Goal: Information Seeking & Learning: Find specific fact

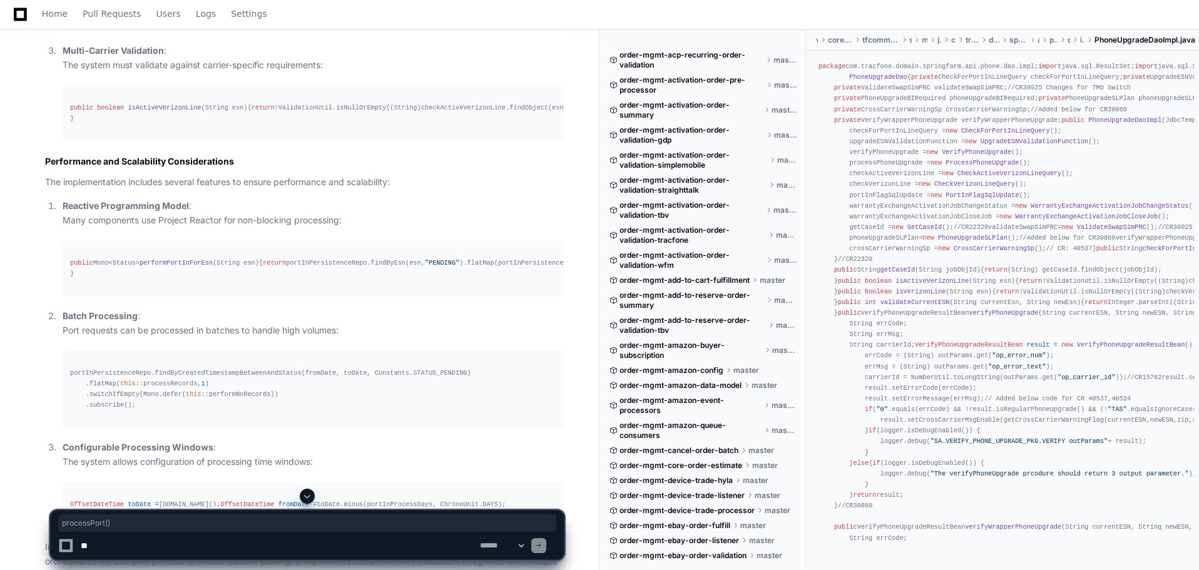
scroll to position [3000, 0]
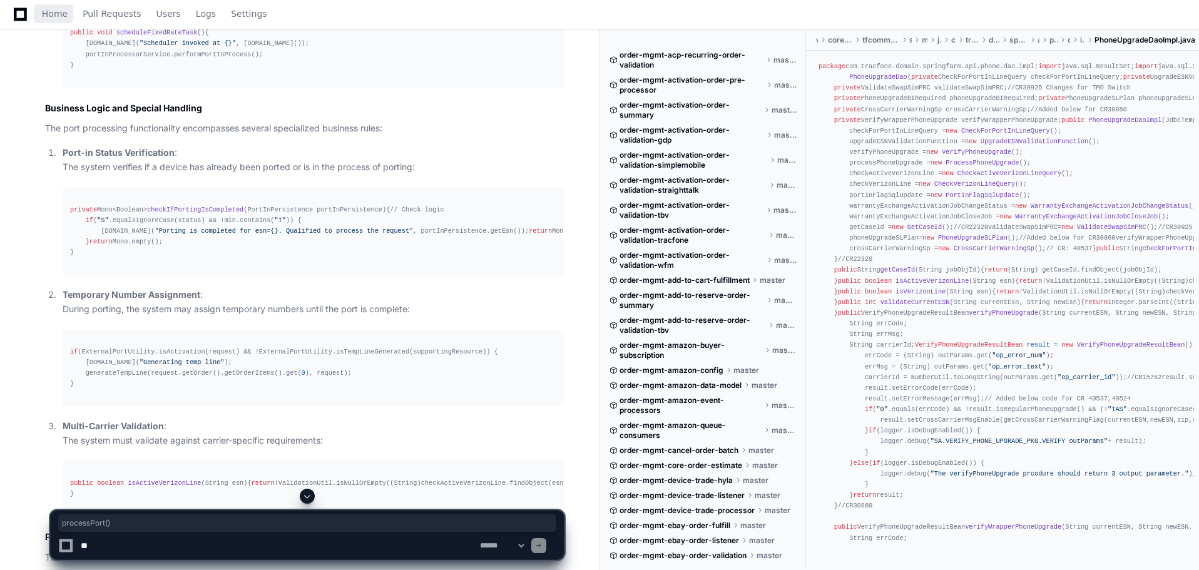
click at [48, 13] on span "Home" at bounding box center [55, 14] width 26 height 8
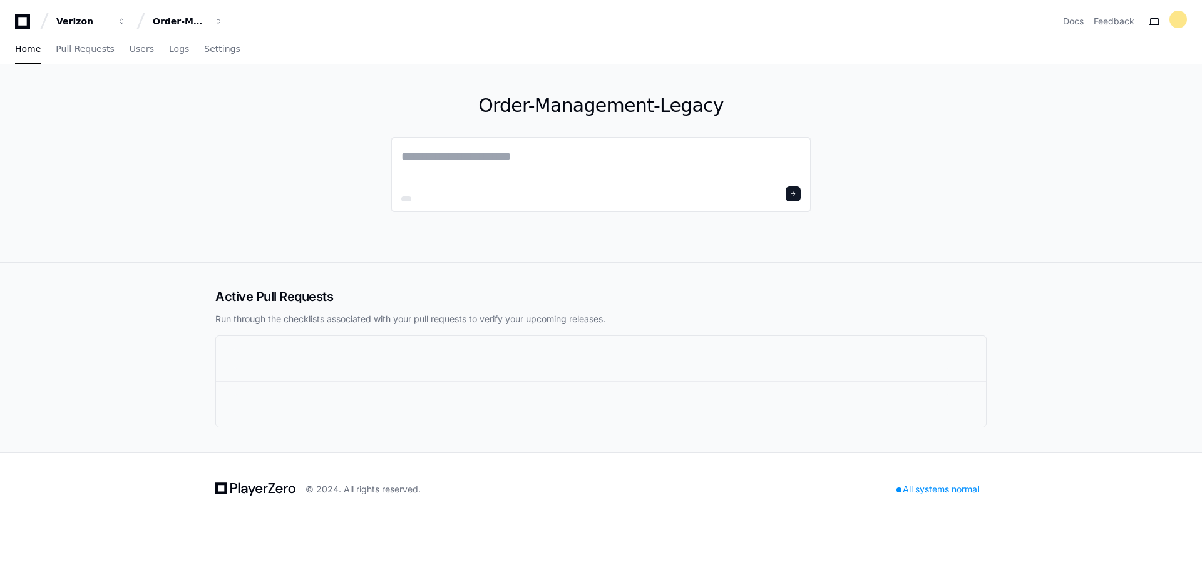
click at [463, 160] on textarea at bounding box center [600, 165] width 399 height 35
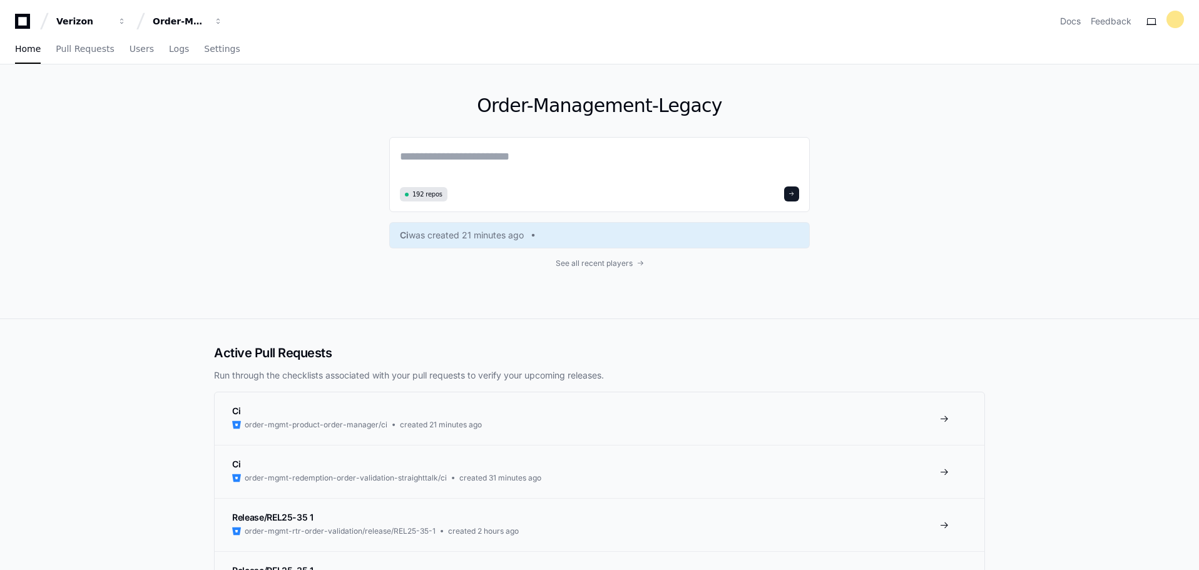
click at [418, 159] on textarea at bounding box center [599, 165] width 399 height 35
paste textarea "**********"
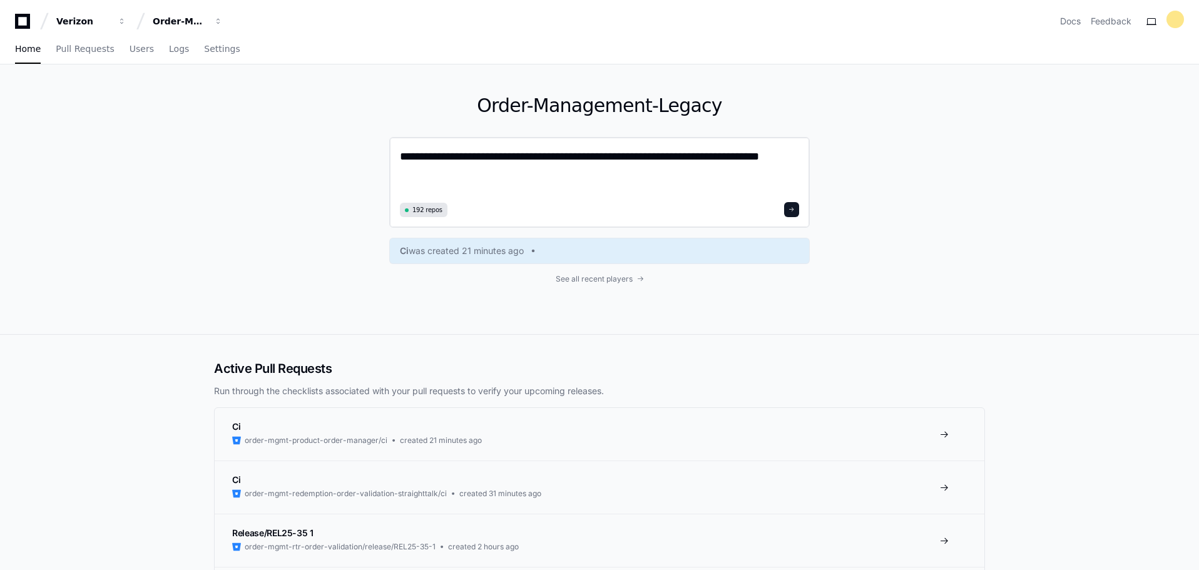
type textarea "**********"
click at [794, 212] on span at bounding box center [792, 210] width 6 height 6
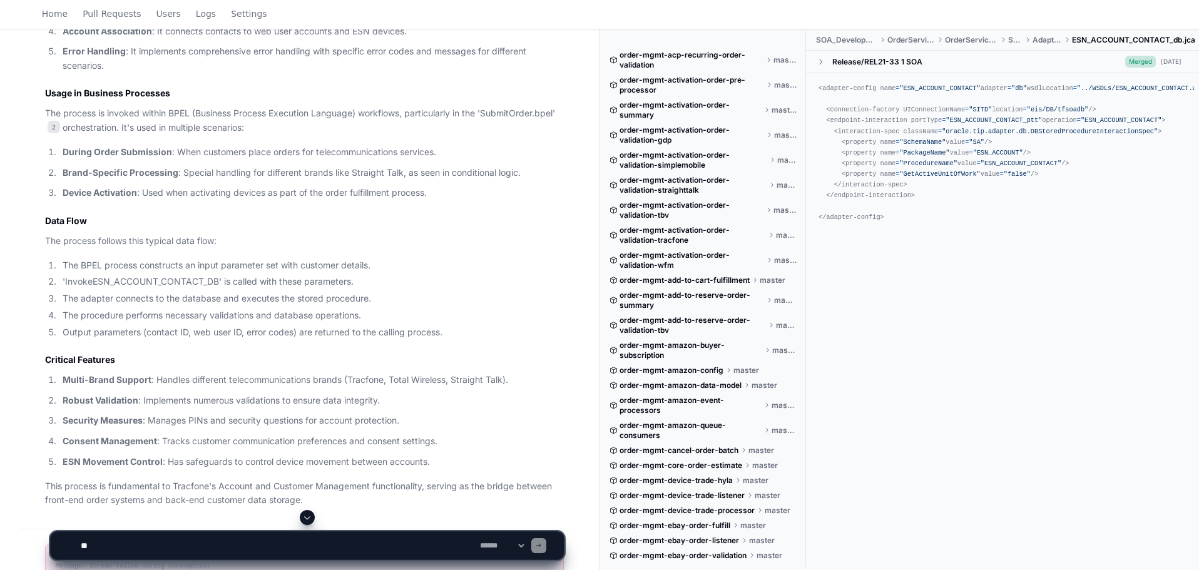
scroll to position [1142, 0]
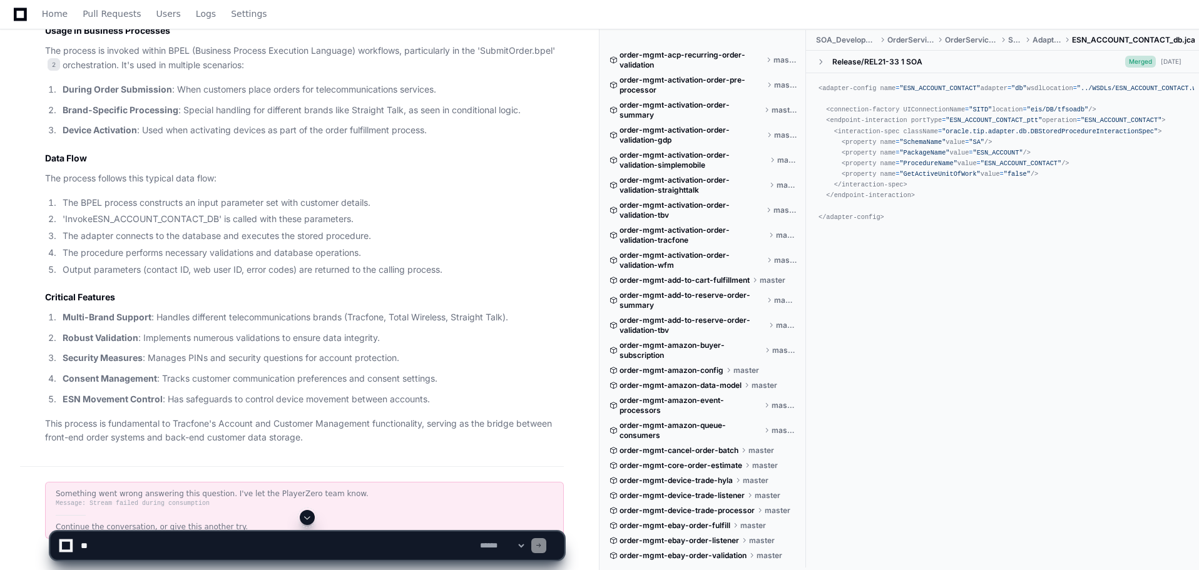
click at [151, 220] on li "'InvokeESN_ACCOUNT_CONTACT_DB' is called with these parameters." at bounding box center [311, 219] width 505 height 14
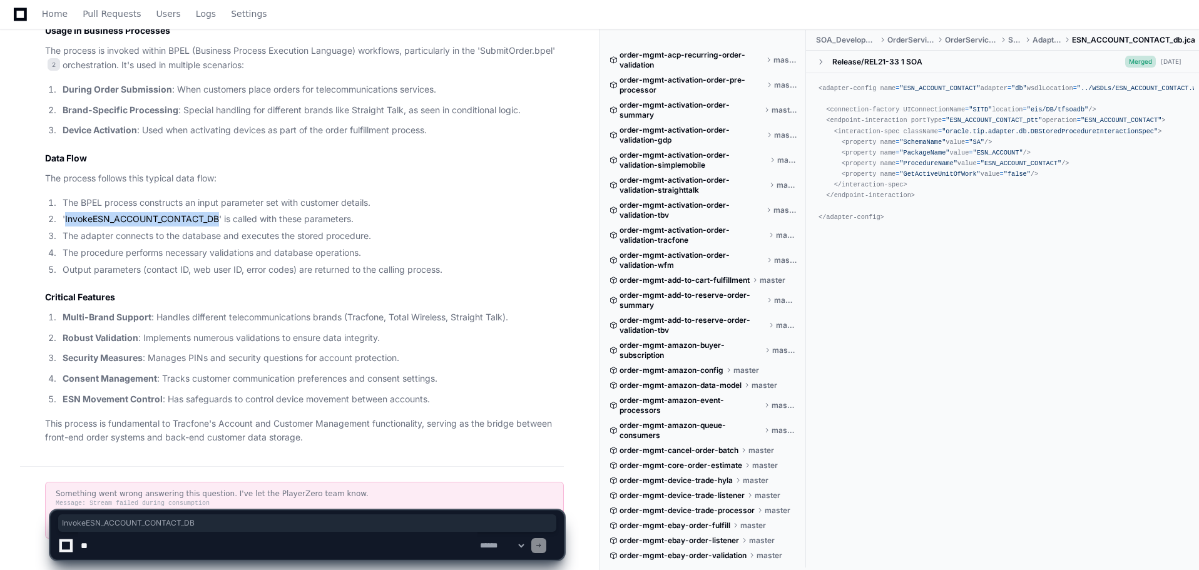
scroll to position [1204, 0]
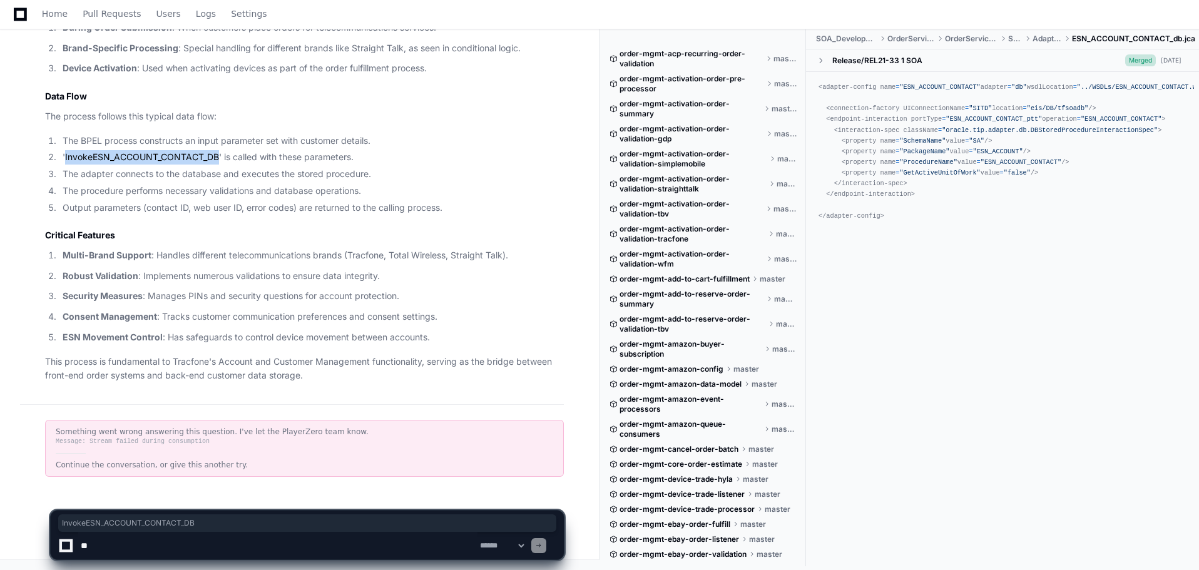
copy li "InvokeESN_ACCOUNT_CONTACT_DB"
click at [1071, 424] on div "<adapter-config name = "ESN_ACCOUNT_CONTACT" adapter = "db" wsdlLocation = "../…" at bounding box center [1002, 317] width 393 height 490
